Goal: Task Accomplishment & Management: Manage account settings

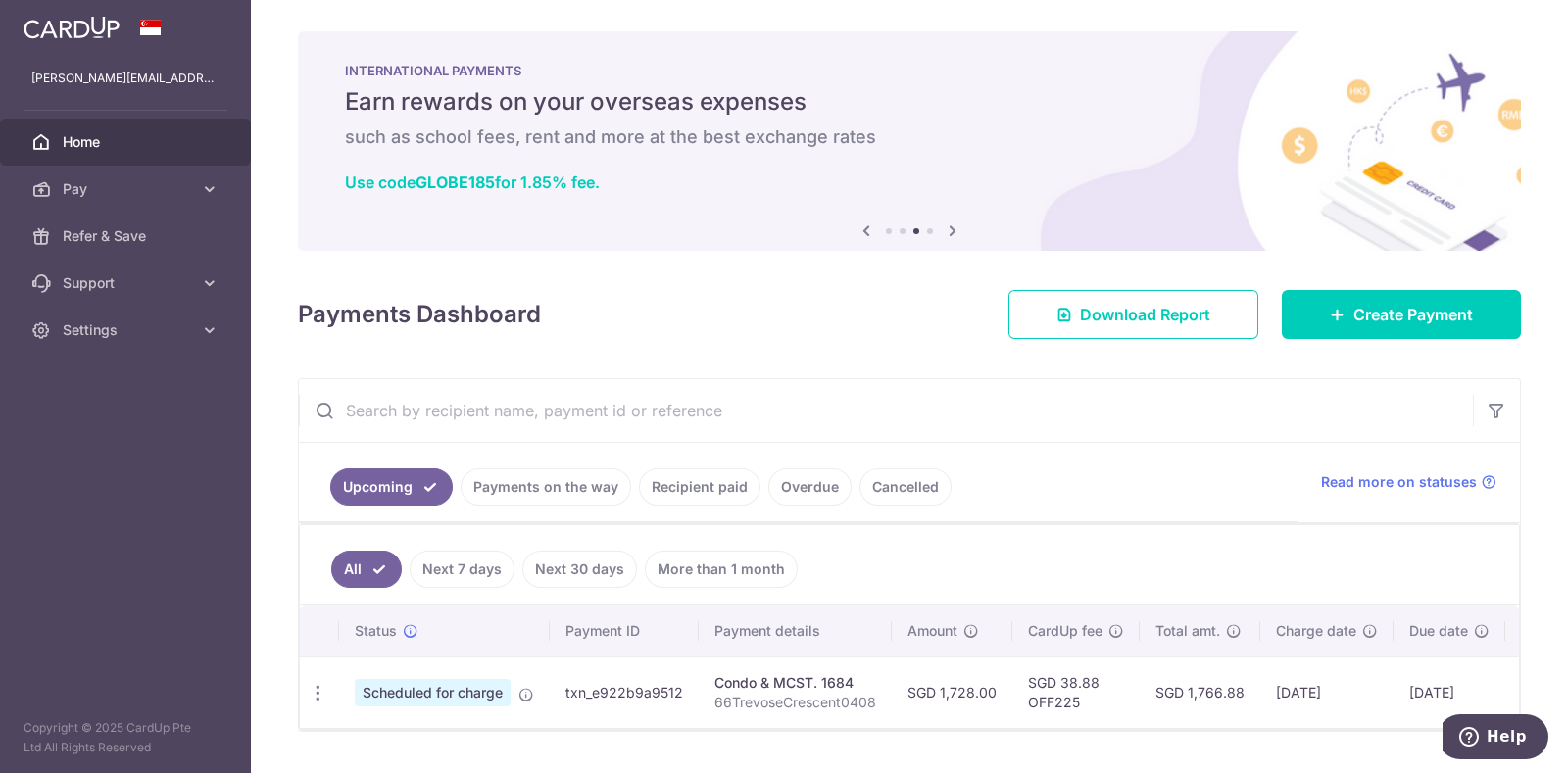
scroll to position [59, 0]
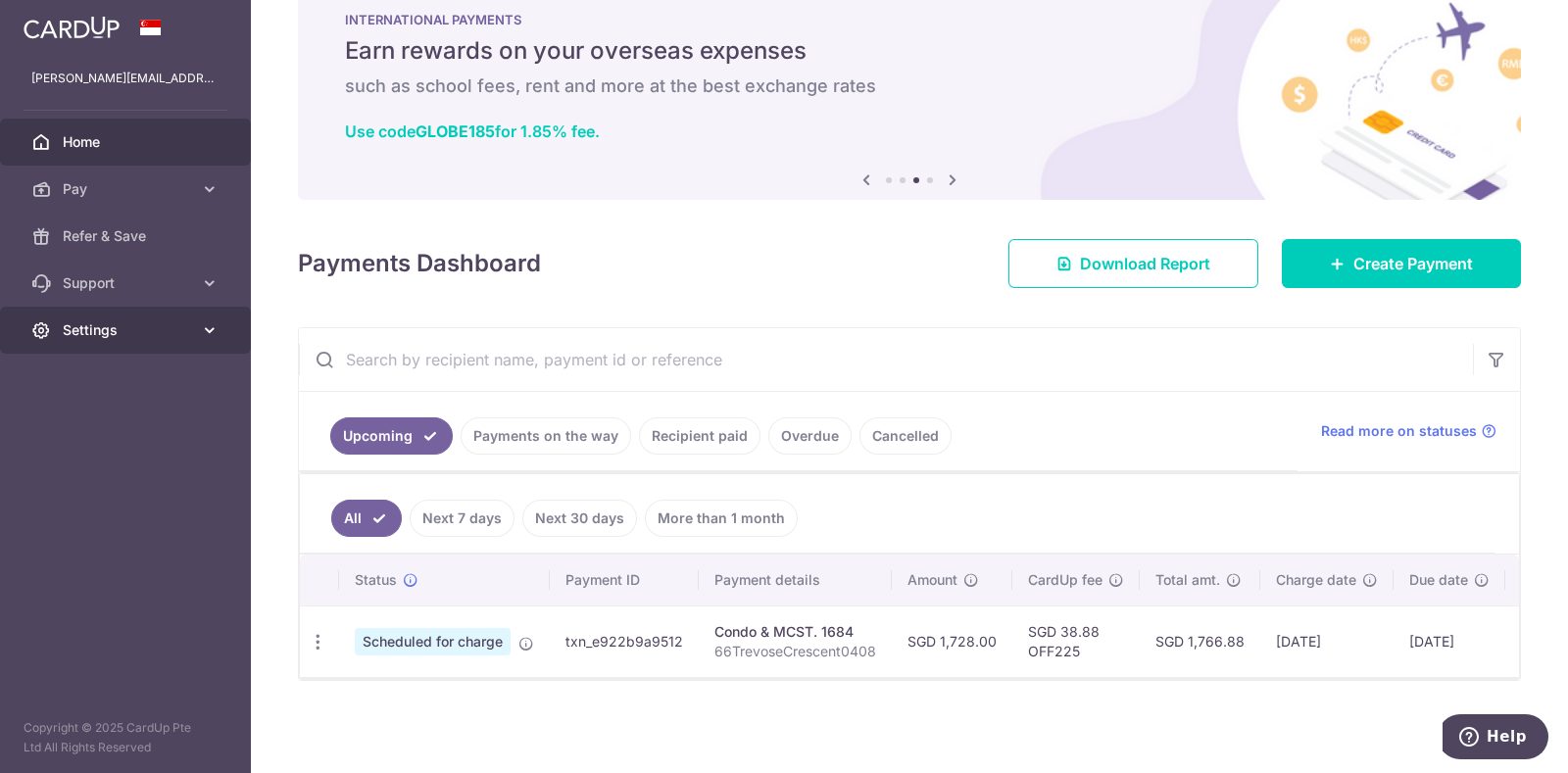
click at [209, 328] on icon at bounding box center [210, 331] width 20 height 20
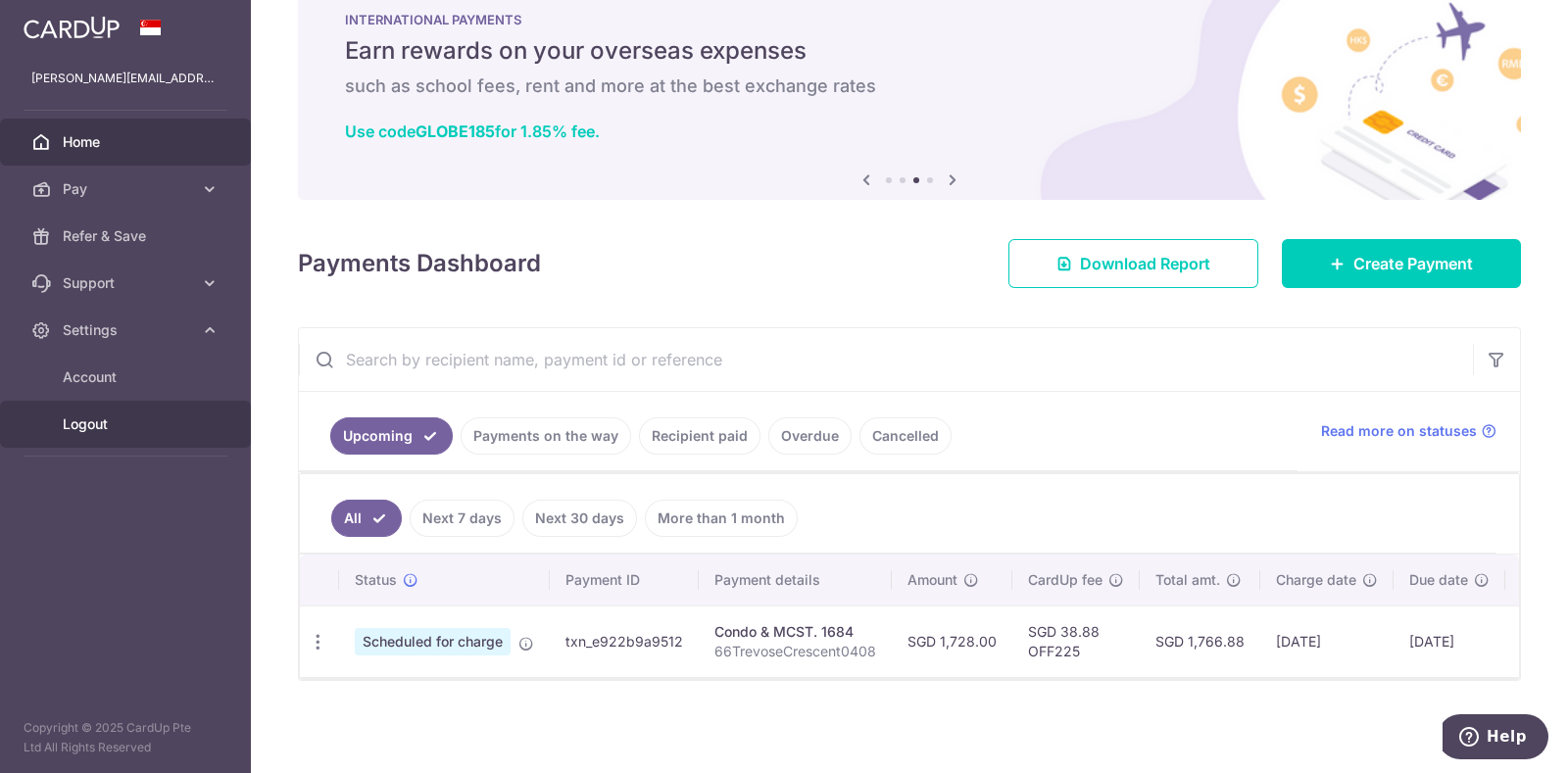
click at [90, 418] on span "Logout" at bounding box center [128, 424] width 130 height 20
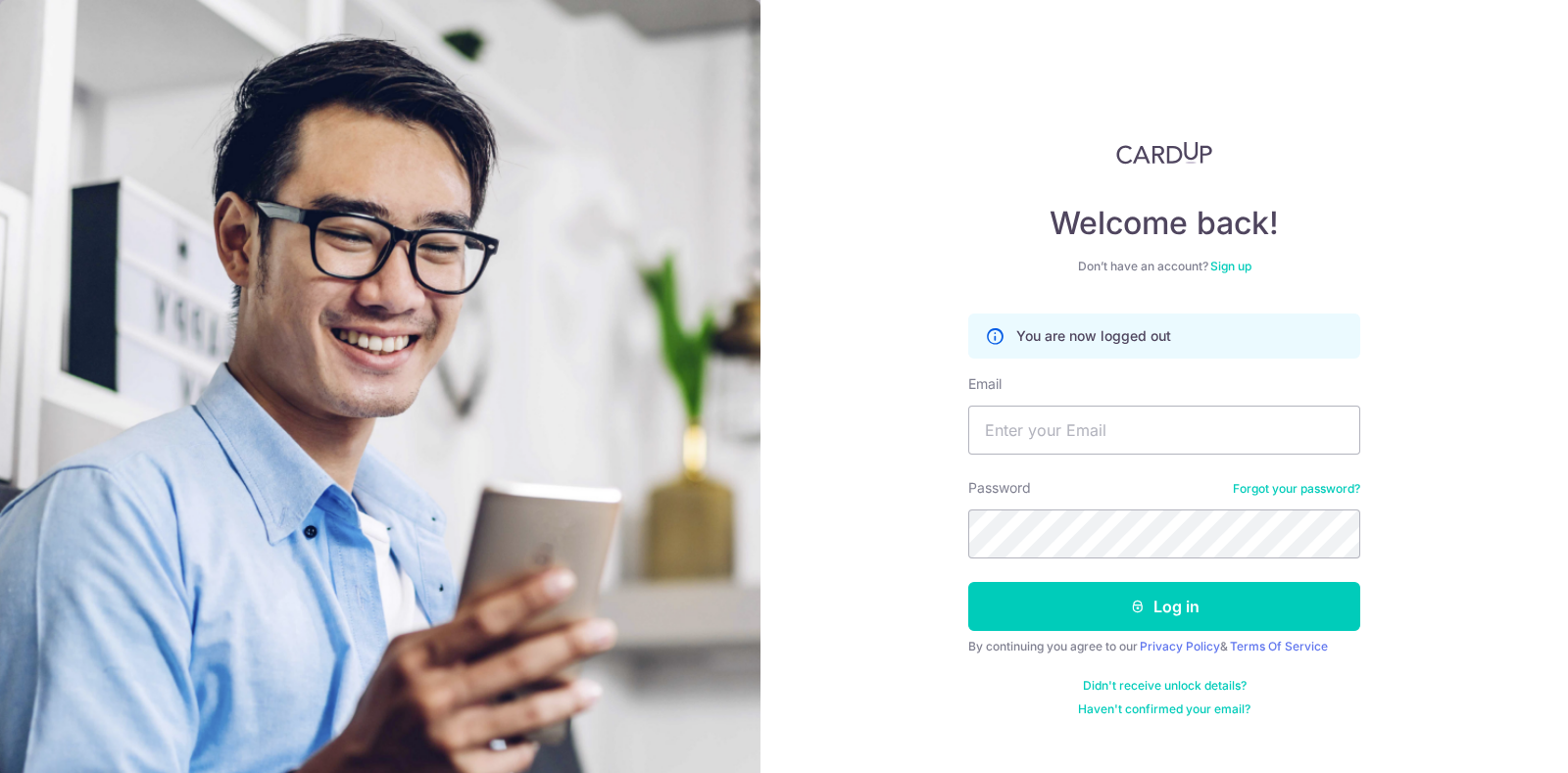
click at [90, 418] on img at bounding box center [380, 541] width 760 height 1082
click at [996, 420] on input "Email" at bounding box center [1165, 430] width 392 height 49
